Goal: Information Seeking & Learning: Learn about a topic

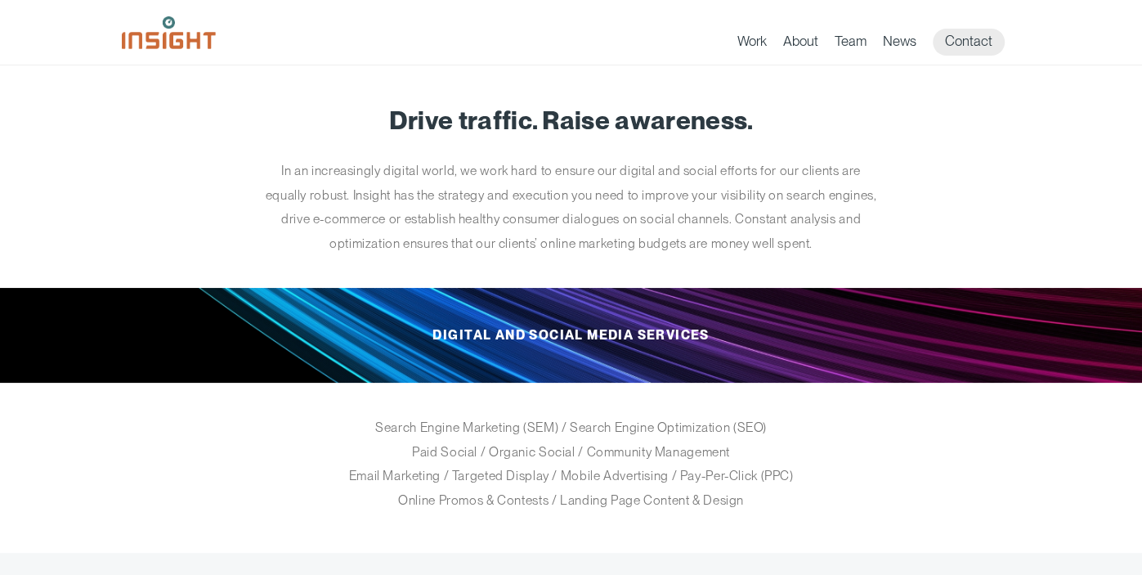
click at [876, 272] on article "Drive traffic. Raise awareness. In an increasingly digital world, we work hard …" at bounding box center [571, 308] width 899 height 487
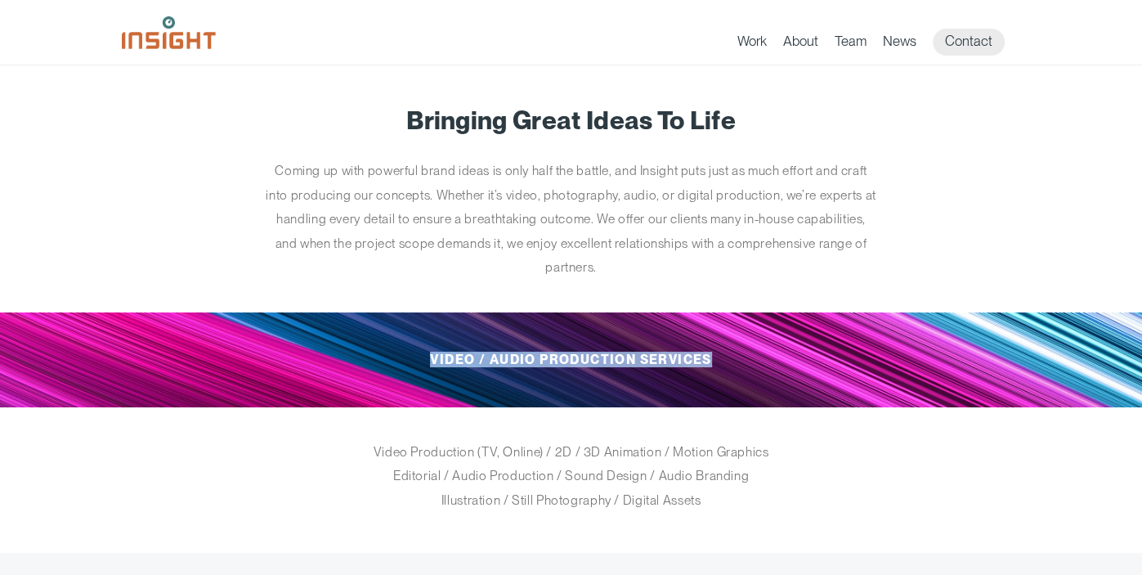
copy h2 "Video / Audio Production Services"
drag, startPoint x: 423, startPoint y: 351, endPoint x: 736, endPoint y: 358, distance: 312.3
click at [736, 358] on h2 "Video / Audio Production Services" at bounding box center [571, 359] width 850 height 95
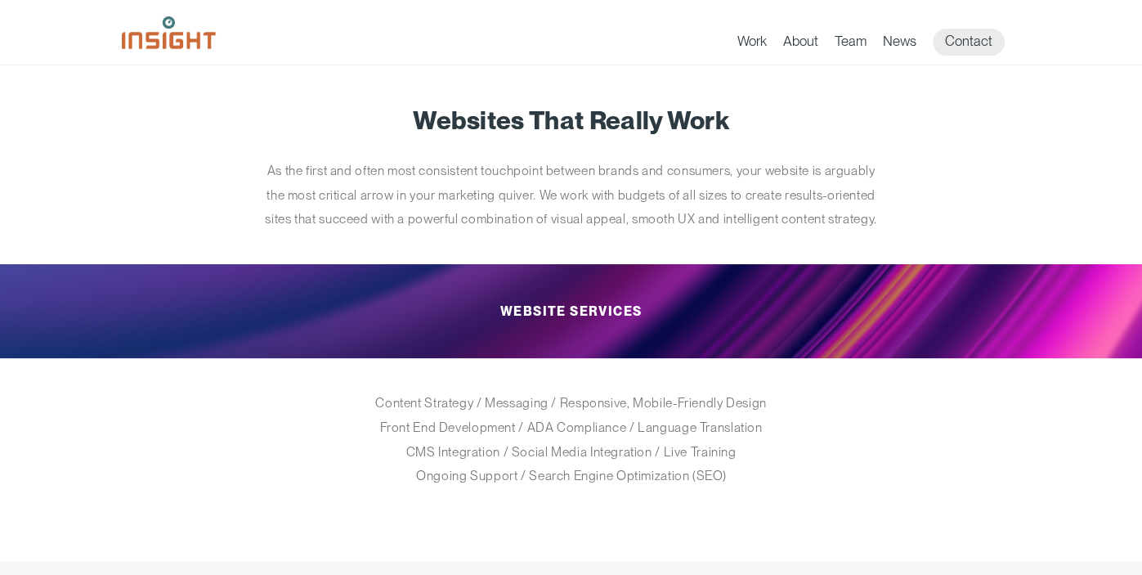
click at [511, 331] on h2 "Website Services" at bounding box center [571, 311] width 850 height 95
copy article "Website Services"
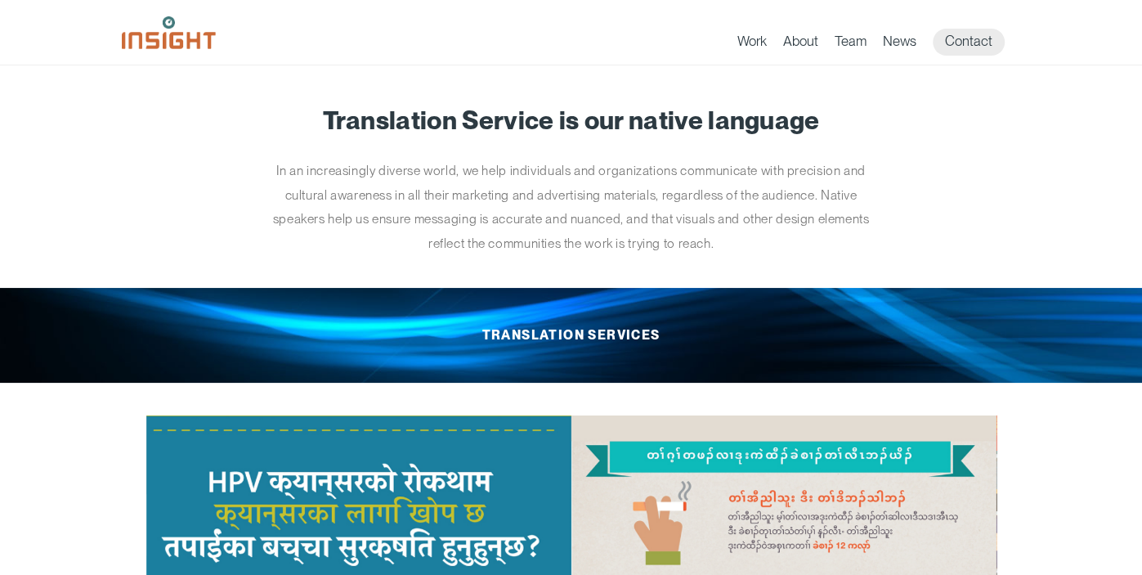
click at [490, 341] on h2 "Translation Services" at bounding box center [571, 335] width 850 height 95
copy article "Translation Services Previous Mother Love Doh Translation Cfm Bus Bench Colorin…"
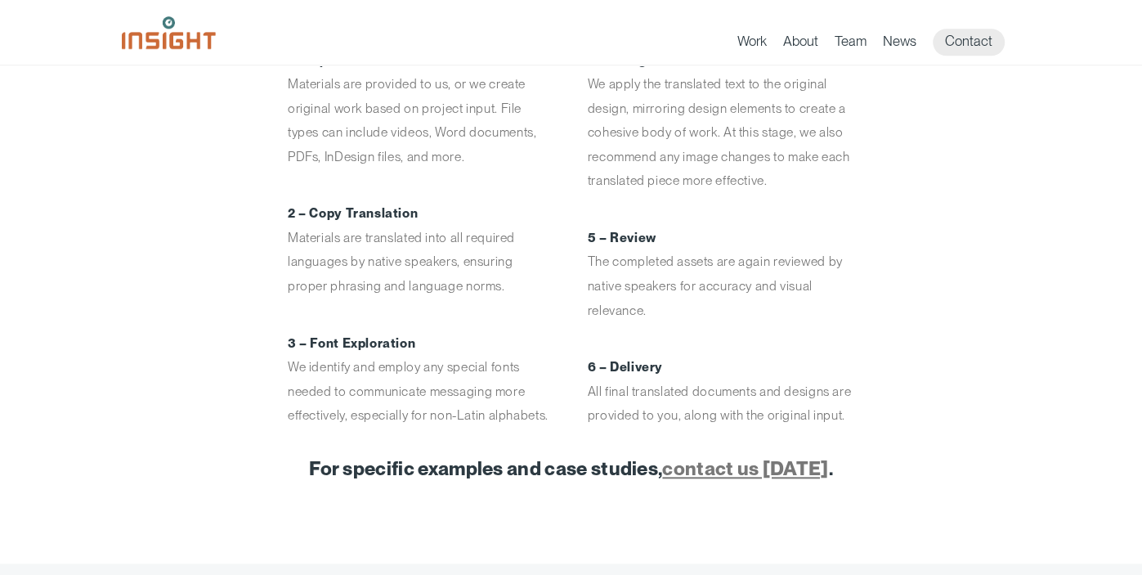
scroll to position [1284, 0]
